Goal: Information Seeking & Learning: Learn about a topic

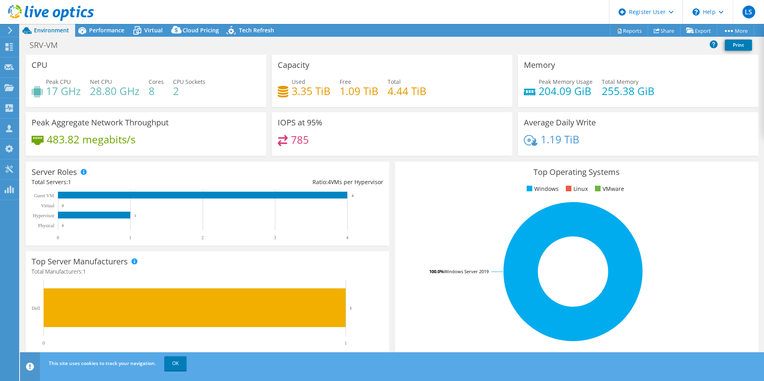
select select "USD"
click at [100, 28] on span "Performance" at bounding box center [106, 30] width 35 height 8
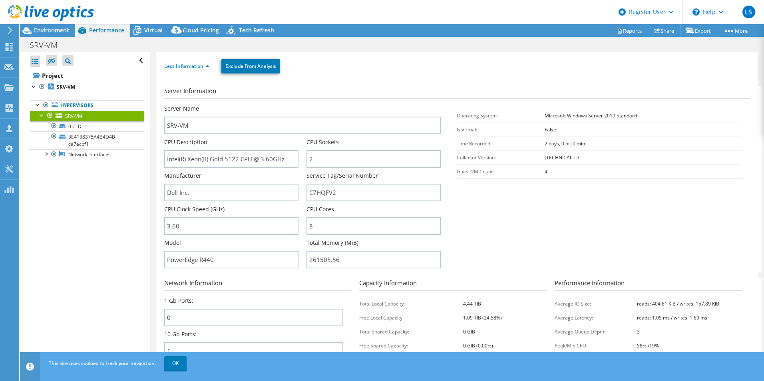
drag, startPoint x: 157, startPoint y: 33, endPoint x: 185, endPoint y: 78, distance: 53.5
click at [157, 33] on span "Virtual" at bounding box center [153, 30] width 18 height 8
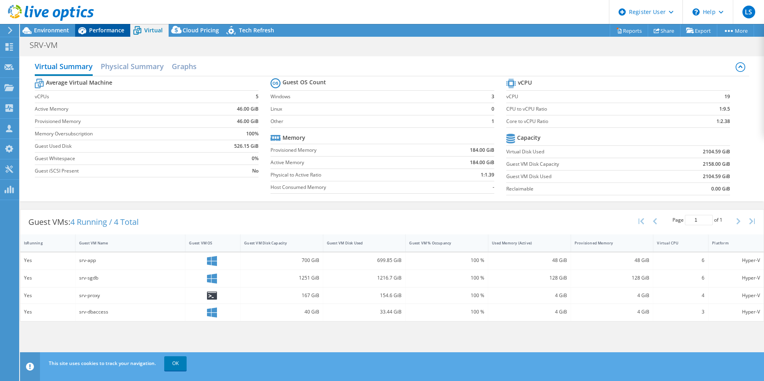
click at [117, 30] on span "Performance" at bounding box center [106, 30] width 35 height 8
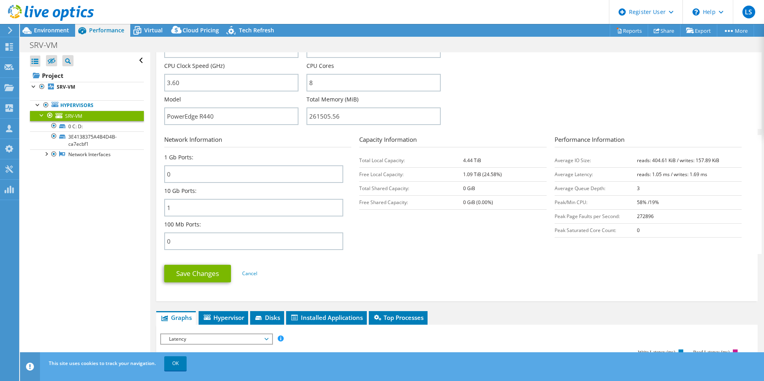
scroll to position [360, 0]
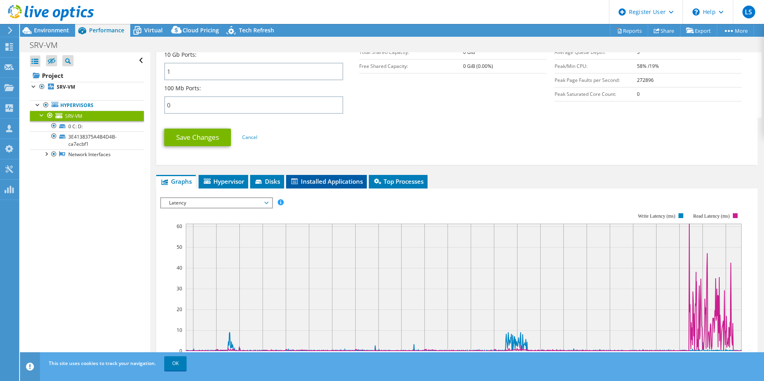
click at [311, 183] on span "Installed Applications" at bounding box center [326, 181] width 73 height 8
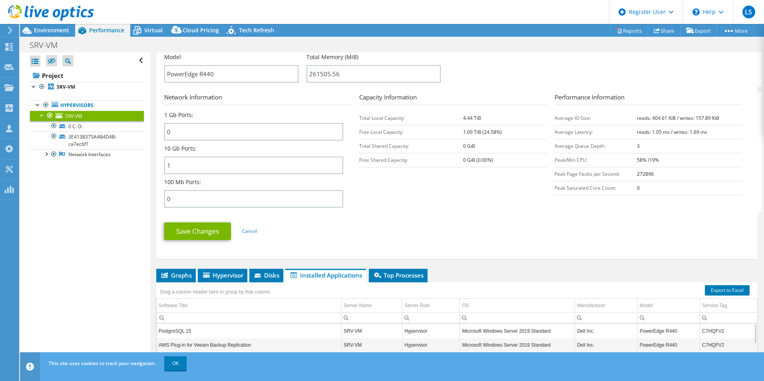
scroll to position [183, 0]
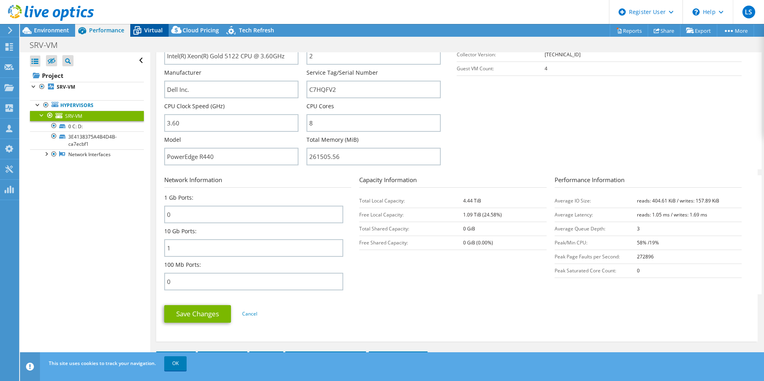
drag, startPoint x: 147, startPoint y: 24, endPoint x: 147, endPoint y: 29, distance: 4.4
click at [147, 24] on div "Virtual" at bounding box center [149, 30] width 38 height 13
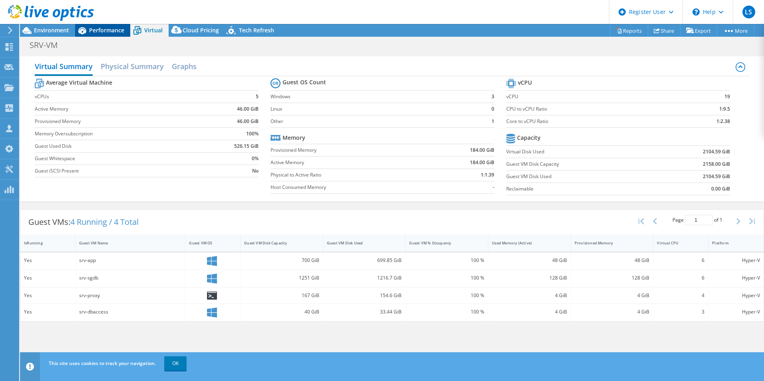
click at [116, 35] on div "Performance" at bounding box center [102, 30] width 55 height 13
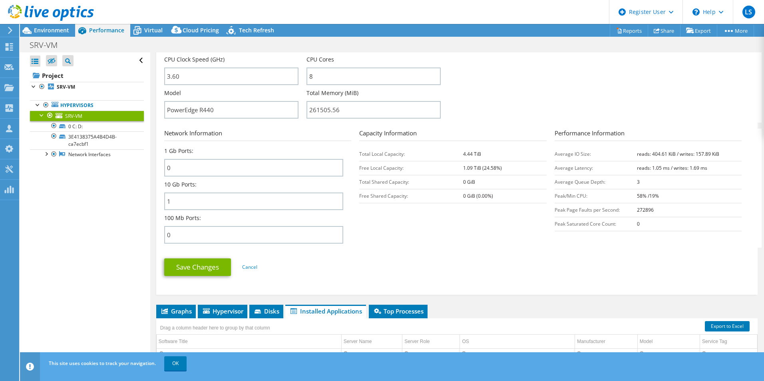
scroll to position [240, 0]
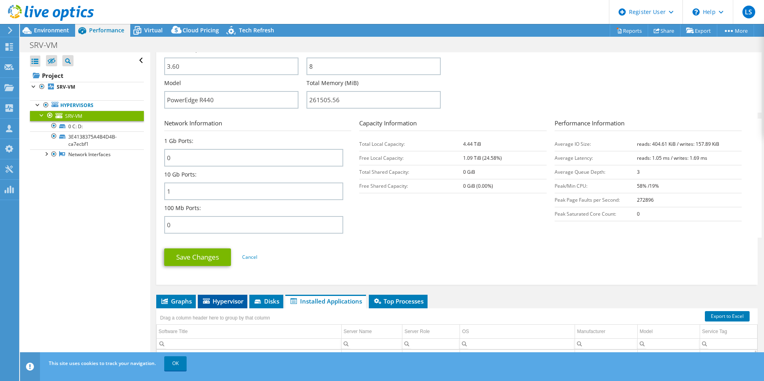
click at [219, 303] on span "Hypervisor" at bounding box center [223, 301] width 42 height 8
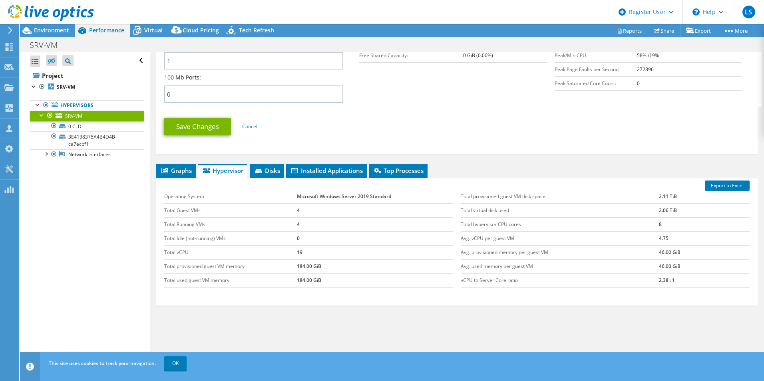
scroll to position [383, 0]
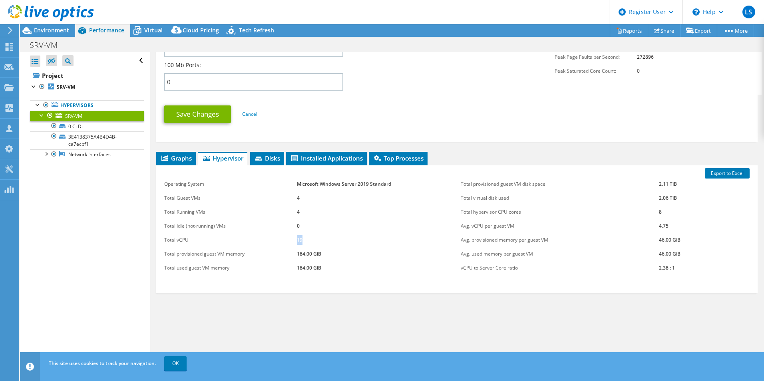
drag, startPoint x: 311, startPoint y: 241, endPoint x: 296, endPoint y: 243, distance: 15.3
click at [297, 243] on td "19" at bounding box center [375, 240] width 156 height 14
drag, startPoint x: 296, startPoint y: 243, endPoint x: 353, endPoint y: 315, distance: 92.4
click at [352, 312] on div "Graphs Servers Inventory Hypervisor Disks Cluster Disks Installed Applications …" at bounding box center [456, 252] width 601 height 200
click at [446, 317] on div "Graphs Servers Inventory Hypervisor Disks Cluster Disks Installed Applications …" at bounding box center [456, 252] width 601 height 200
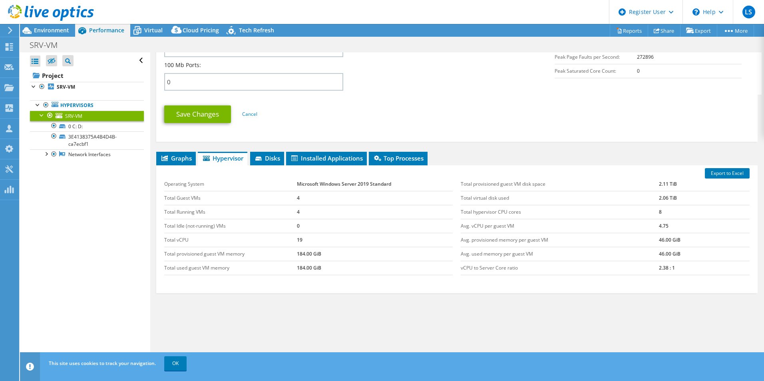
scroll to position [63, 0]
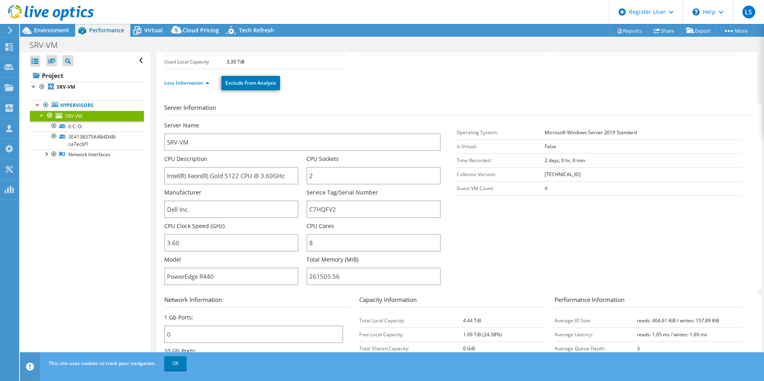
click at [514, 254] on section "Server Information Server Name SRV-VM CPU Description Intel(R) Xeon(R) Gold 512…" at bounding box center [458, 196] width 589 height 186
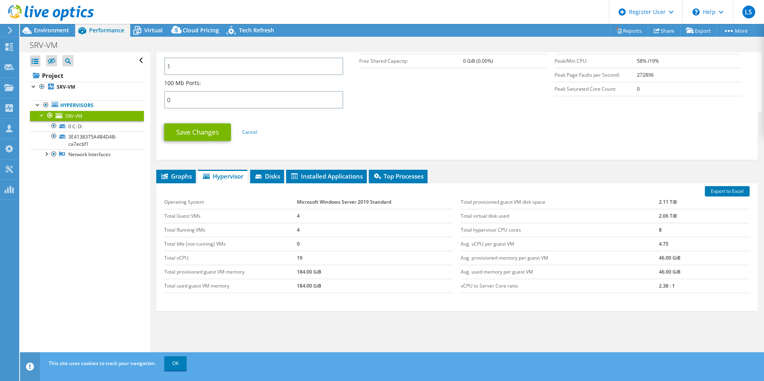
scroll to position [383, 0]
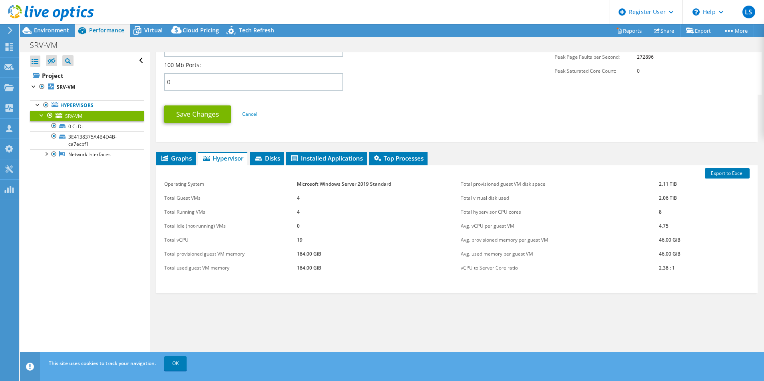
click at [469, 335] on div "Graphs Servers Inventory Hypervisor Disks Cluster Disks Installed Applications …" at bounding box center [456, 252] width 601 height 200
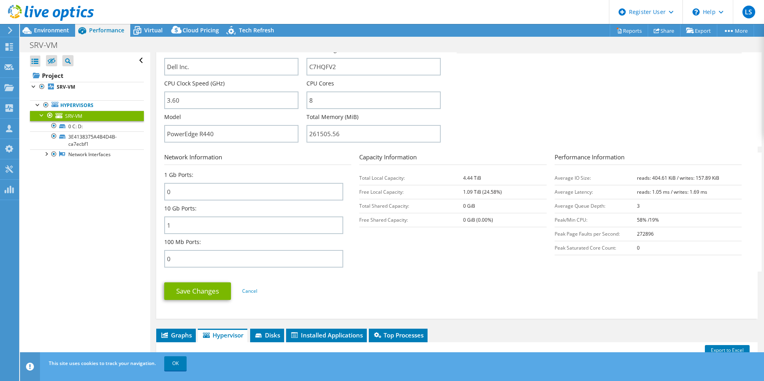
scroll to position [103, 0]
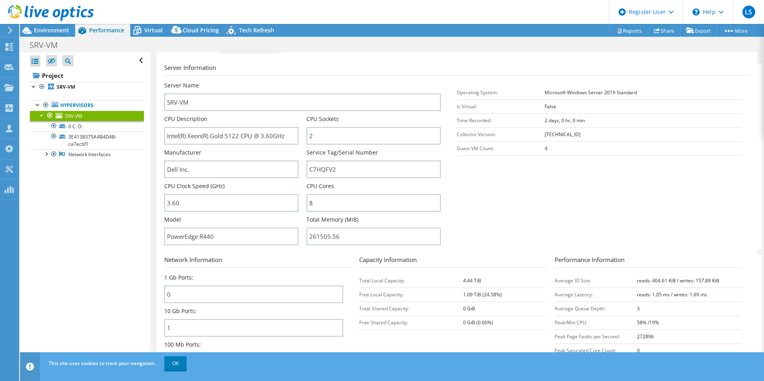
click at [451, 55] on div "Less Information Exclude From Analysis" at bounding box center [456, 43] width 585 height 28
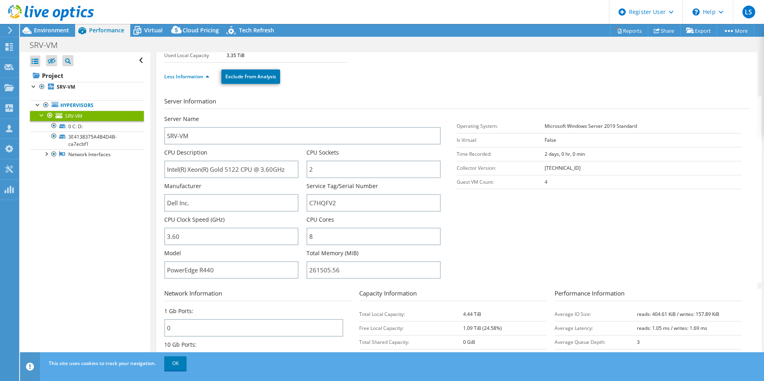
scroll to position [63, 0]
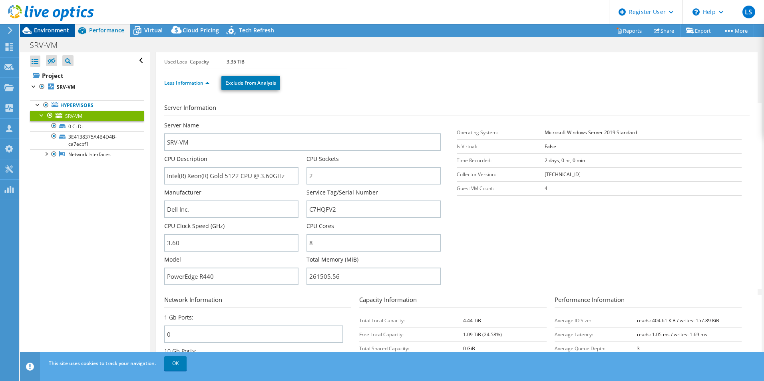
click at [71, 33] on div "Environment" at bounding box center [47, 30] width 55 height 13
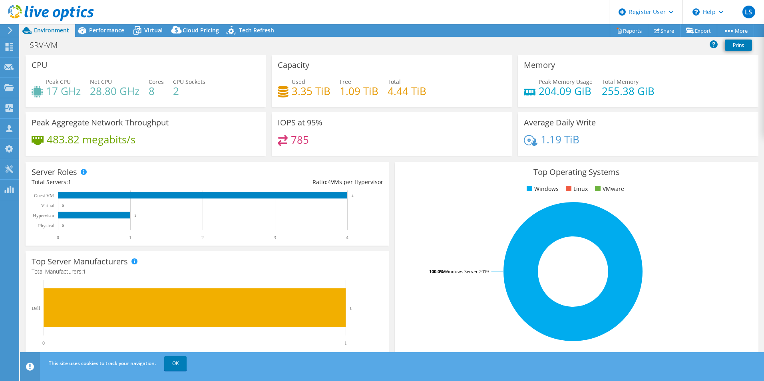
click at [374, 134] on div "IOPS at 95% 785" at bounding box center [392, 134] width 241 height 44
click at [435, 154] on div "IOPS at 95% 785" at bounding box center [392, 134] width 241 height 44
click at [402, 156] on div "IOPS at 95% 785" at bounding box center [392, 136] width 246 height 49
click at [107, 36] on div "Performance" at bounding box center [102, 30] width 55 height 13
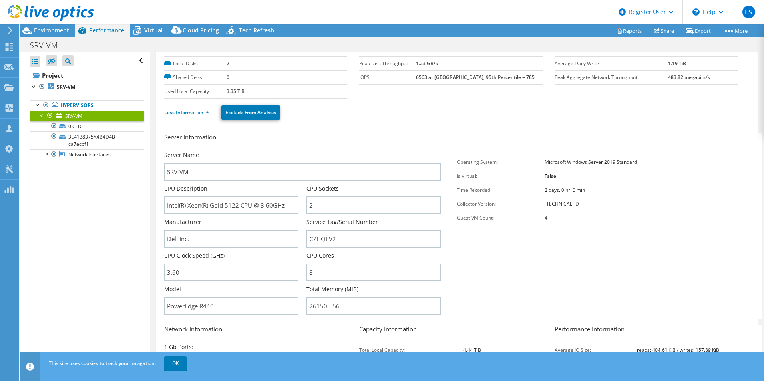
scroll to position [23, 0]
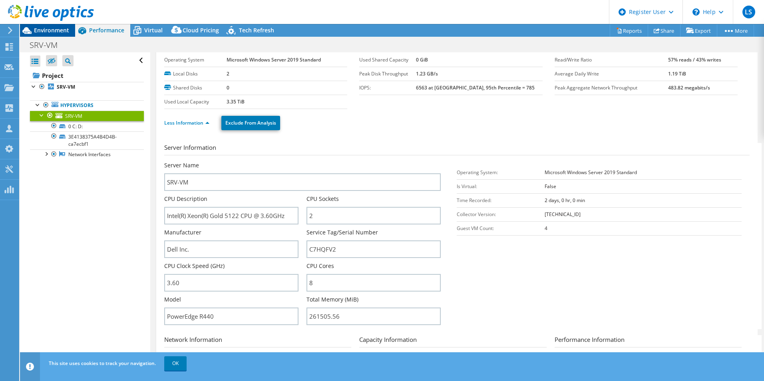
click at [51, 32] on span "Environment" at bounding box center [51, 30] width 35 height 8
